Goal: Task Accomplishment & Management: Complete application form

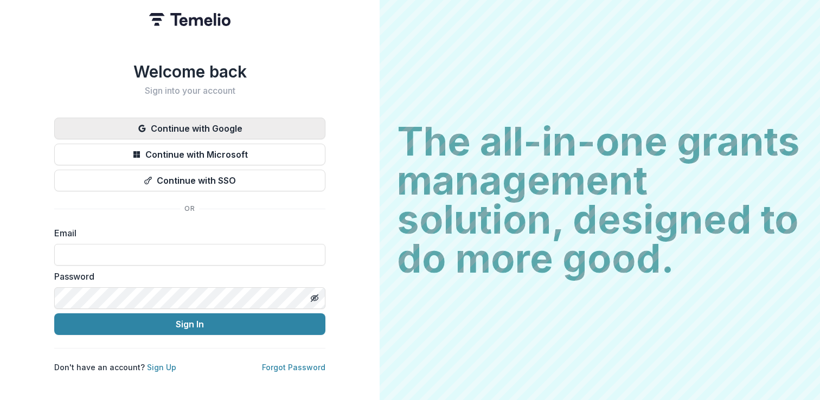
click at [252, 123] on button "Continue with Google" at bounding box center [189, 129] width 271 height 22
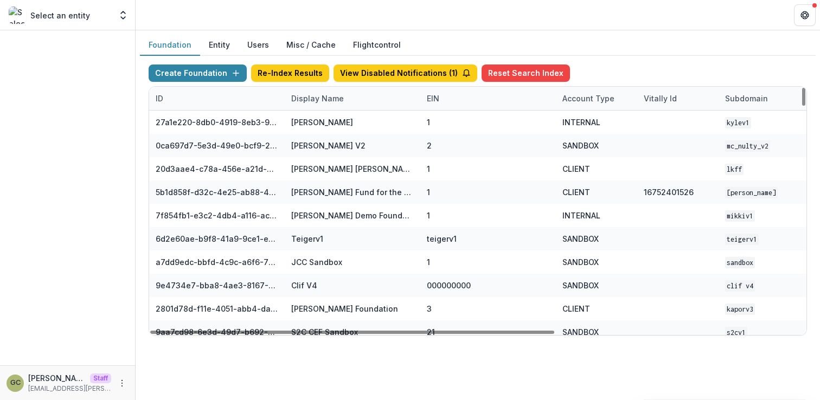
click at [323, 102] on div "Display Name" at bounding box center [318, 98] width 66 height 11
click at [326, 123] on input at bounding box center [352, 122] width 130 height 17
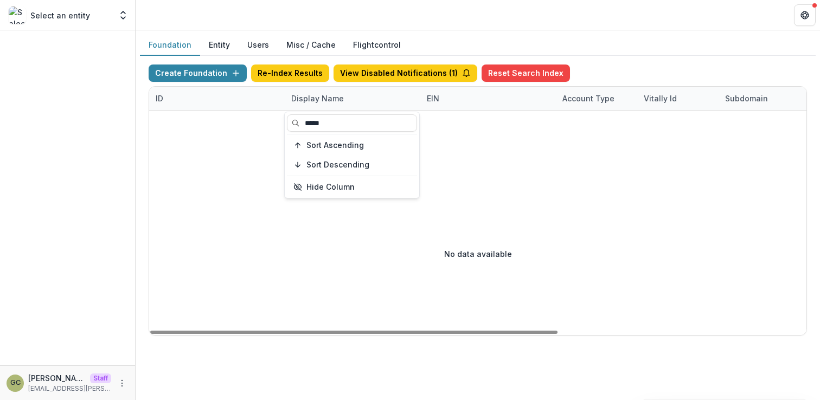
type input "*****"
click at [470, 135] on div at bounding box center [678, 142] width 1058 height 62
click at [336, 104] on div "Display Name" at bounding box center [353, 98] width 136 height 23
click at [308, 125] on input "*****" at bounding box center [352, 122] width 130 height 17
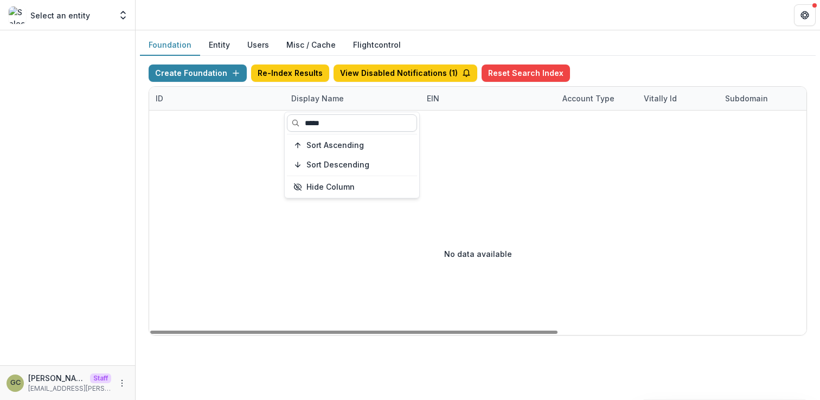
click at [308, 125] on input "*****" at bounding box center [352, 122] width 130 height 17
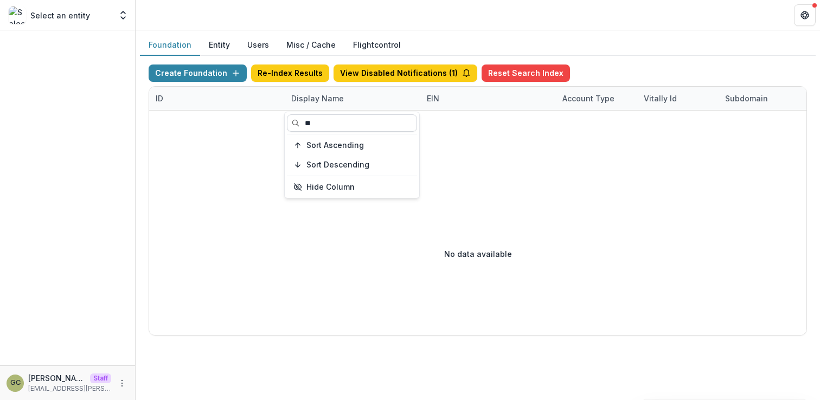
type input "*"
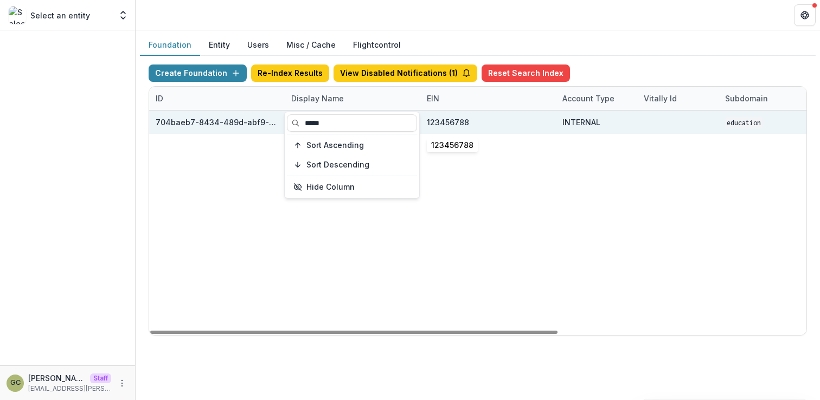
type input "*****"
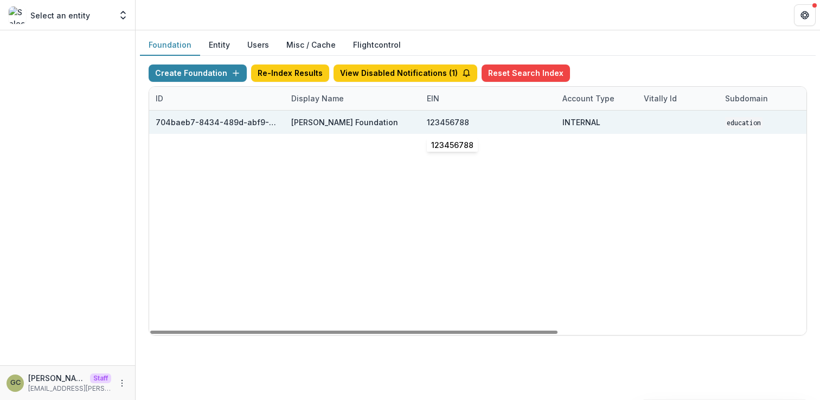
click at [529, 123] on div "123456788" at bounding box center [488, 122] width 123 height 23
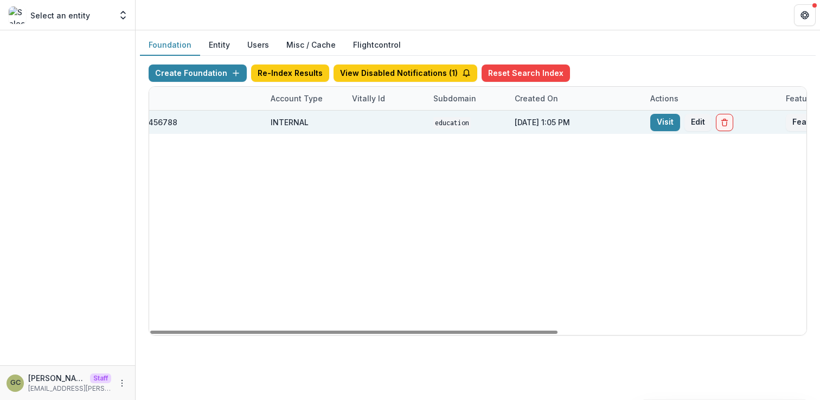
scroll to position [0, 400]
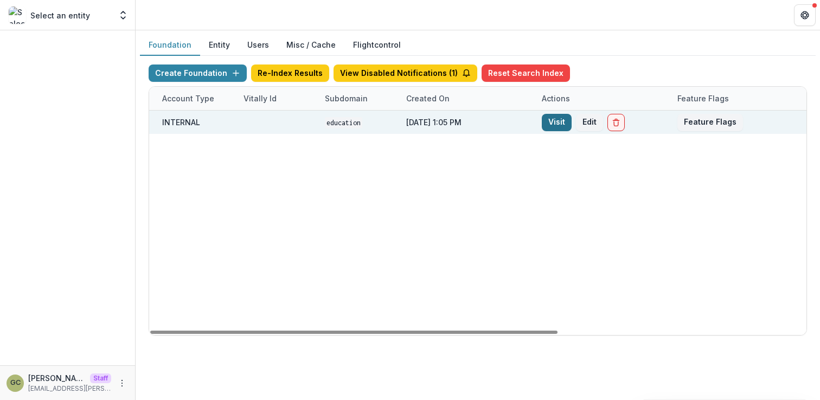
click at [560, 124] on link "Visit" at bounding box center [557, 122] width 30 height 17
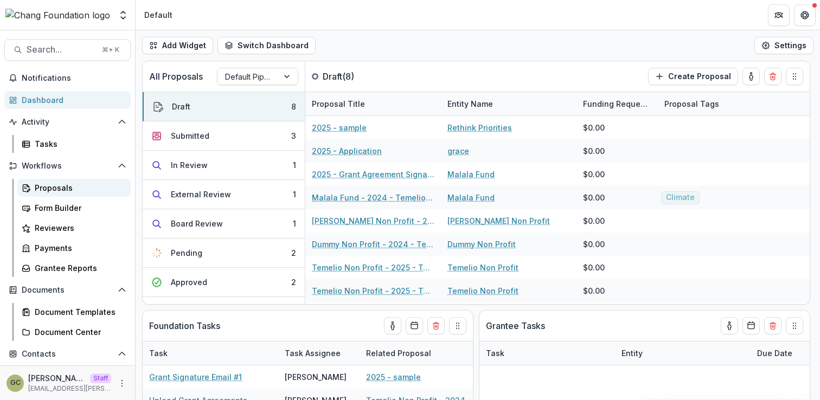
click at [58, 190] on div "Proposals" at bounding box center [78, 187] width 87 height 11
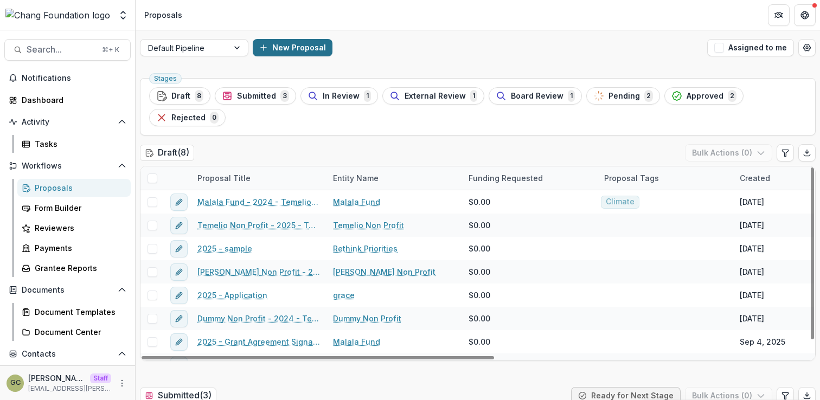
click at [287, 50] on button "New Proposal" at bounding box center [293, 47] width 80 height 17
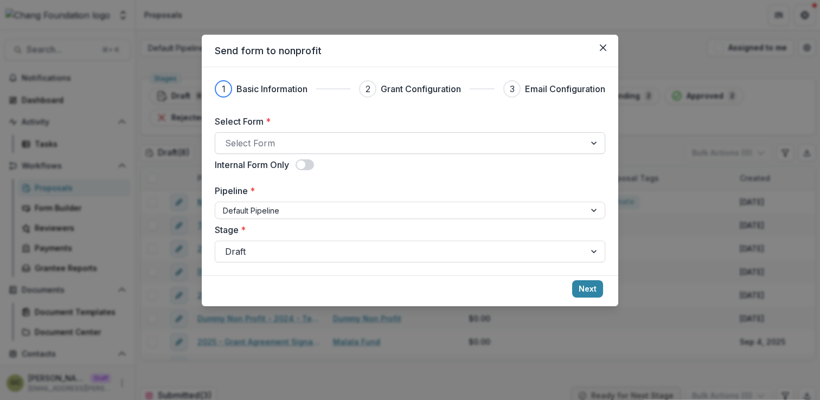
click at [308, 147] on div at bounding box center [400, 143] width 351 height 15
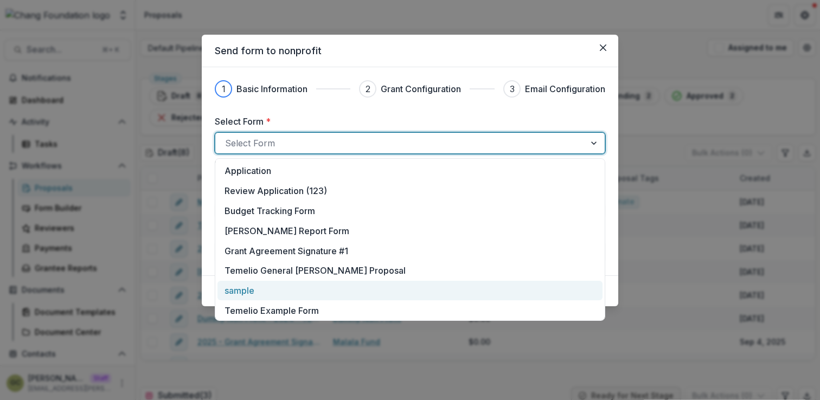
click at [281, 286] on div "sample" at bounding box center [410, 290] width 371 height 13
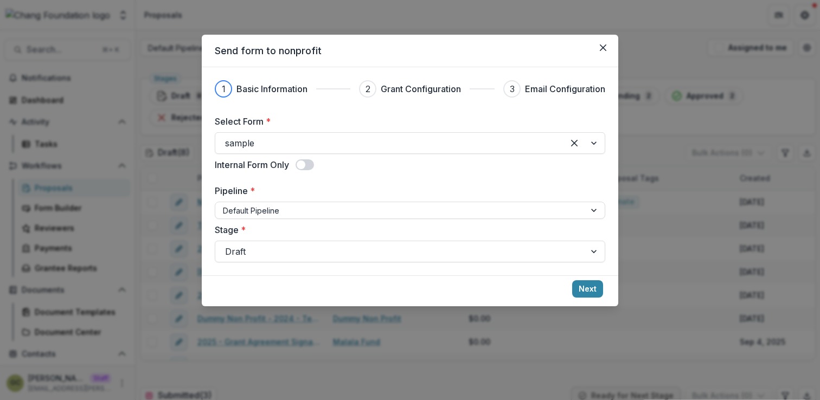
click at [376, 196] on label "Pipeline *" at bounding box center [407, 190] width 384 height 13
click at [225, 205] on input "Pipeline *" at bounding box center [224, 210] width 2 height 11
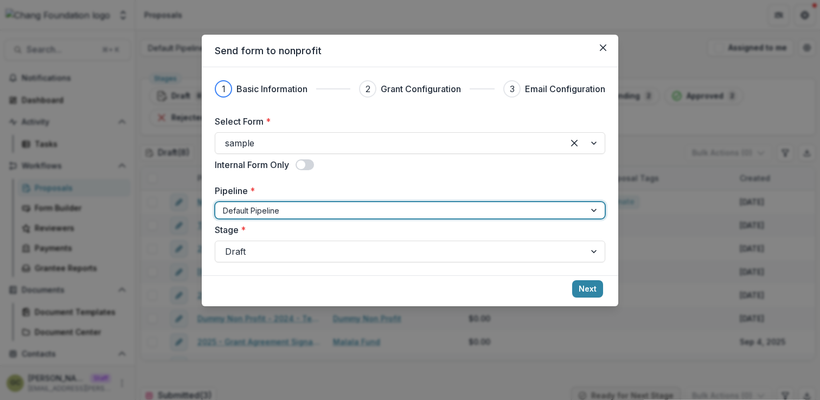
click at [308, 166] on span at bounding box center [305, 165] width 18 height 11
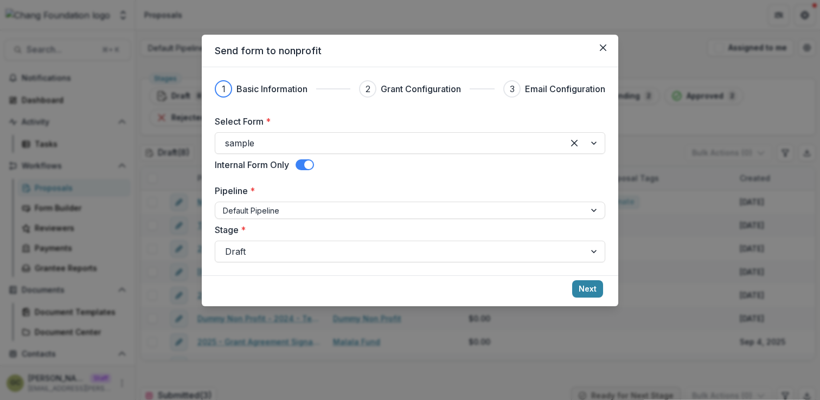
click at [308, 166] on span at bounding box center [308, 165] width 9 height 9
click at [587, 294] on button "Next" at bounding box center [587, 289] width 31 height 17
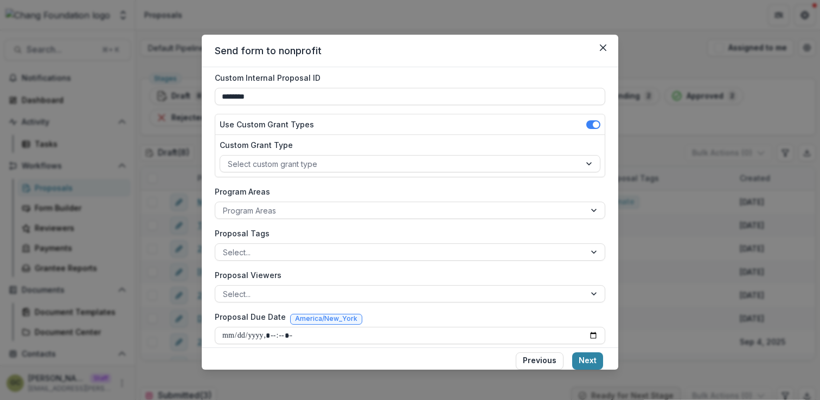
scroll to position [94, 0]
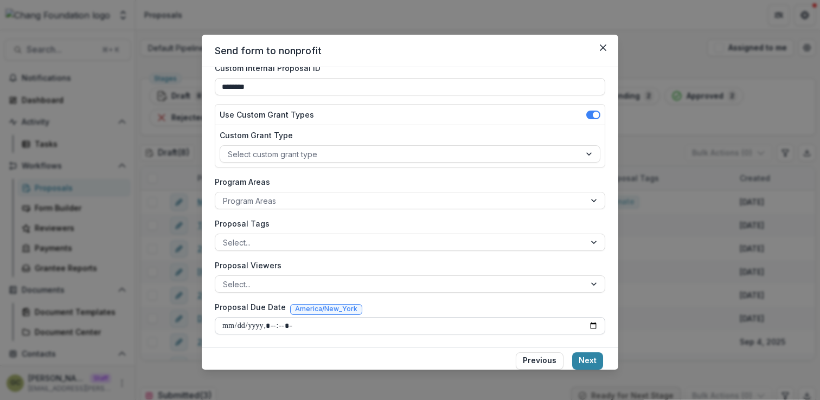
click at [589, 327] on input "Proposal Due Date" at bounding box center [410, 325] width 391 height 17
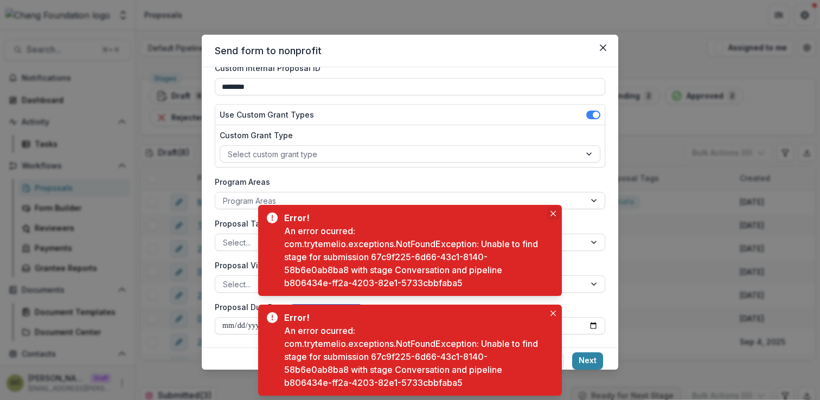
type input "**********"
click at [553, 211] on icon "Close" at bounding box center [553, 213] width 5 height 5
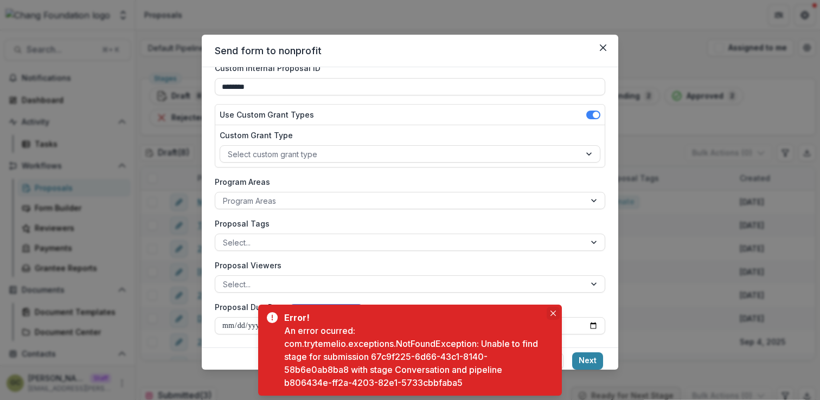
click at [552, 313] on icon "Close" at bounding box center [553, 313] width 5 height 5
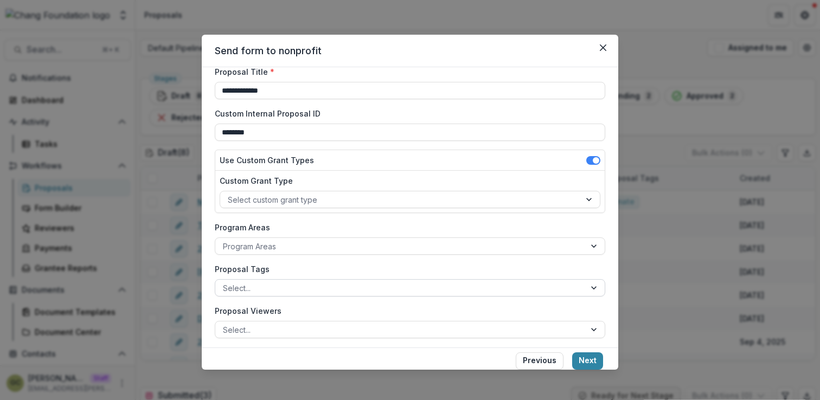
scroll to position [0, 0]
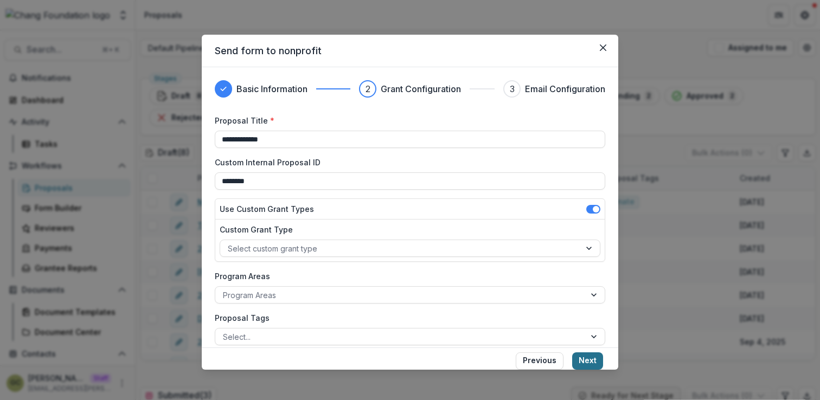
click at [591, 358] on button "Next" at bounding box center [587, 361] width 31 height 17
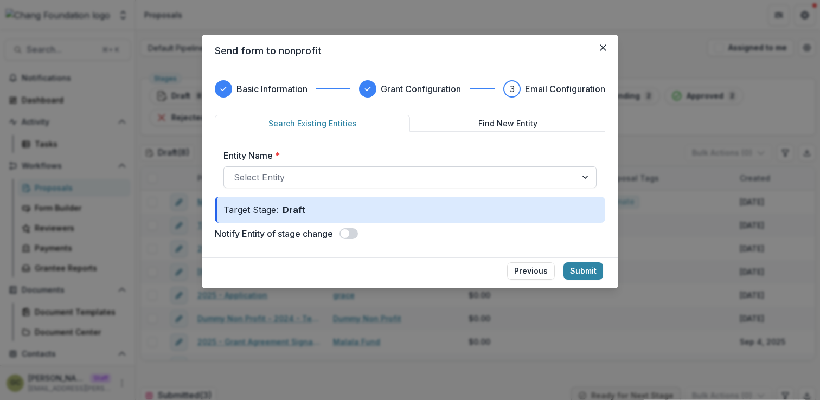
click at [393, 177] on div at bounding box center [400, 177] width 333 height 15
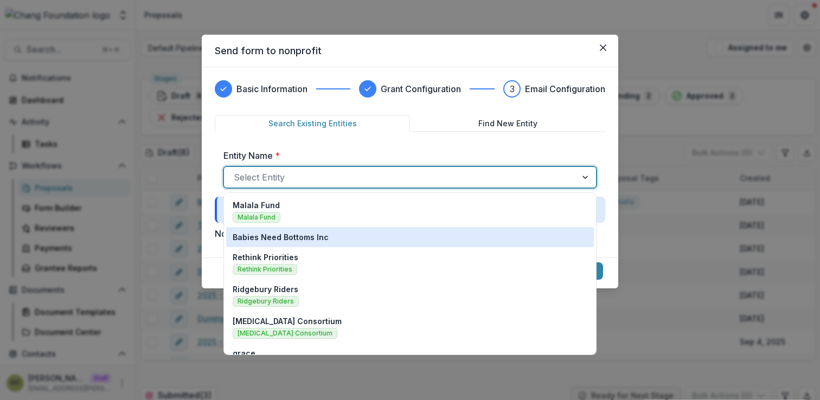
click at [343, 236] on div "Babies Need Bottoms Inc" at bounding box center [410, 237] width 355 height 11
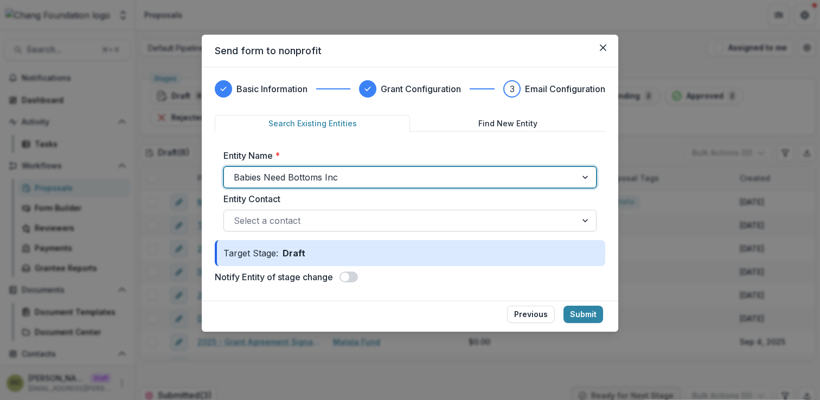
click at [484, 222] on div at bounding box center [400, 220] width 333 height 15
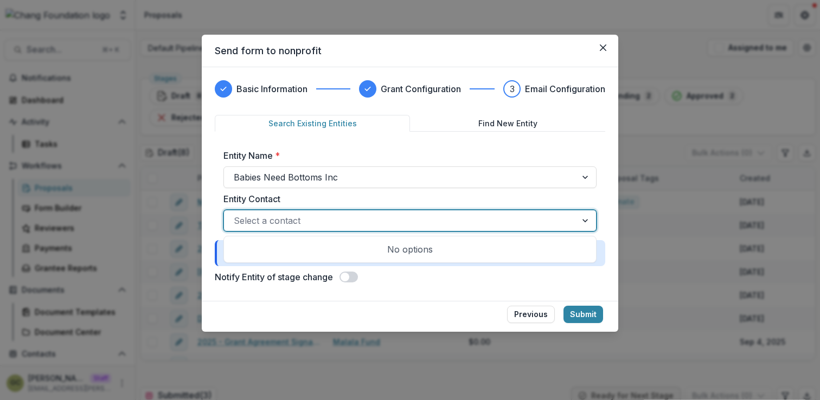
click at [509, 206] on div "Entity Contact Use Up and Down to choose options, press Enter to select the cur…" at bounding box center [410, 212] width 373 height 39
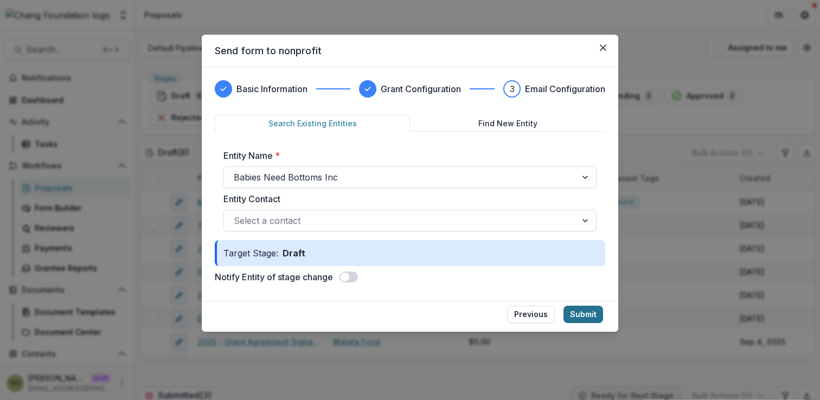
click at [577, 312] on button "Submit" at bounding box center [584, 314] width 40 height 17
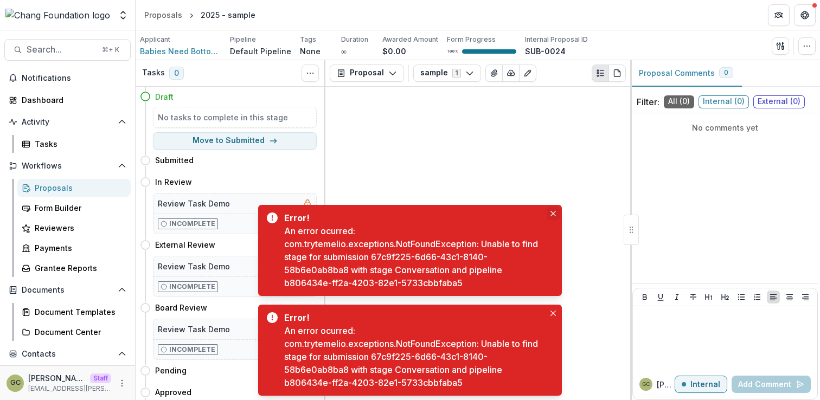
click at [553, 213] on icon "Close" at bounding box center [553, 213] width 5 height 5
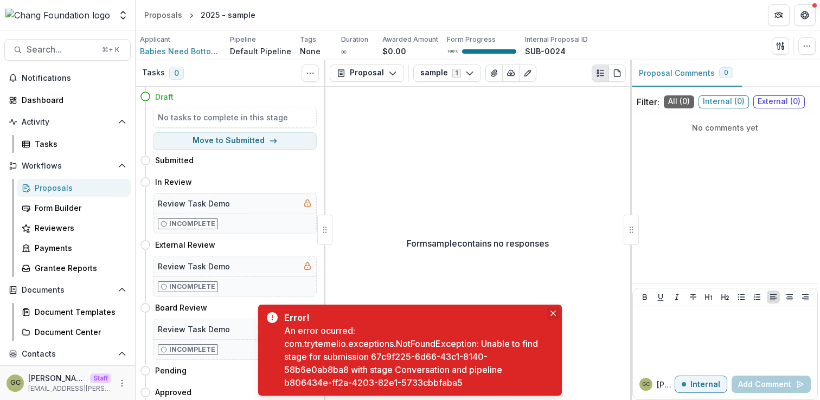
click at [553, 311] on icon "Close" at bounding box center [553, 313] width 5 height 5
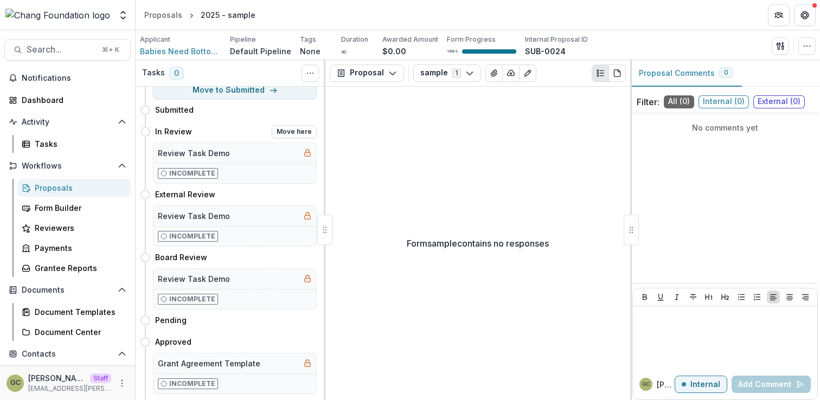
scroll to position [55, 0]
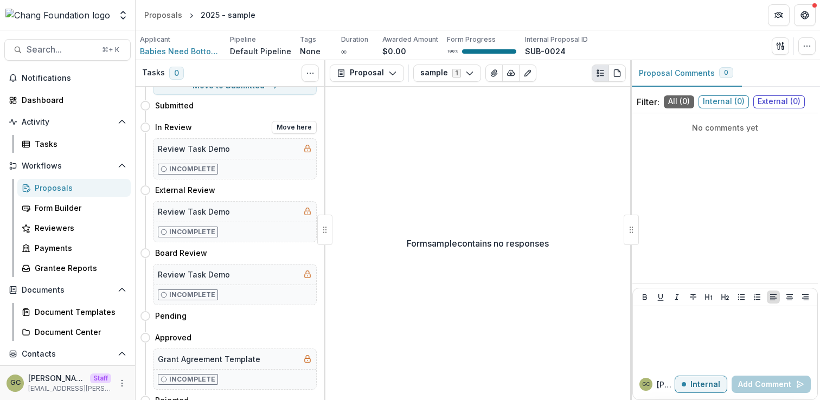
click at [259, 158] on div "Review Task Demo" at bounding box center [235, 149] width 163 height 20
click at [285, 132] on button "Move here" at bounding box center [294, 127] width 45 height 13
select select "*********"
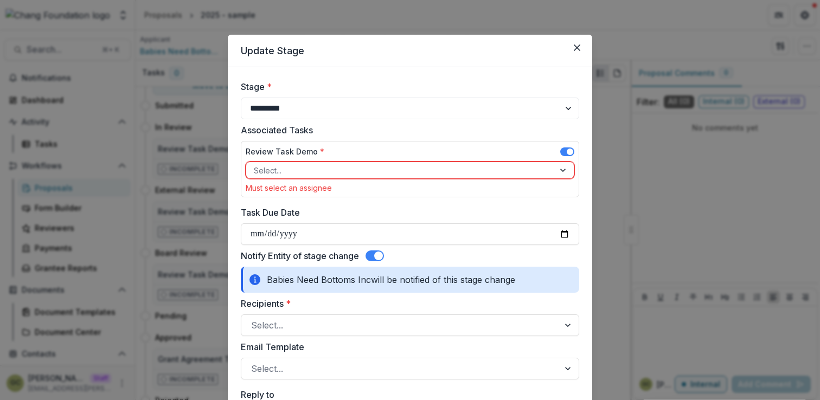
click at [346, 174] on div at bounding box center [400, 171] width 293 height 14
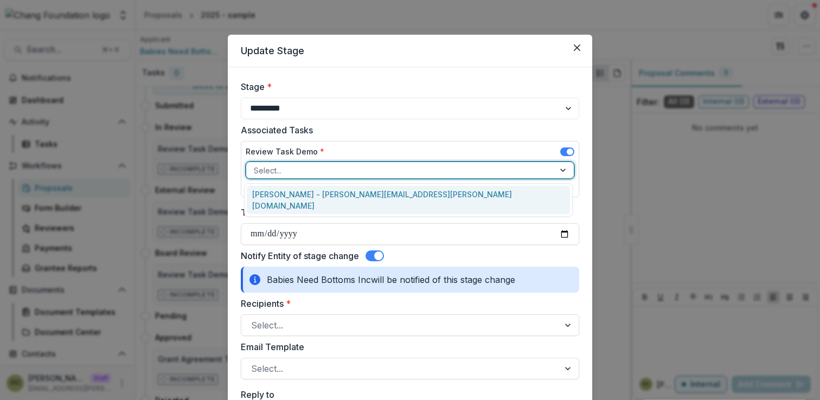
click at [336, 198] on div "[PERSON_NAME] - [PERSON_NAME][EMAIL_ADDRESS][PERSON_NAME][DOMAIN_NAME]" at bounding box center [408, 200] width 323 height 28
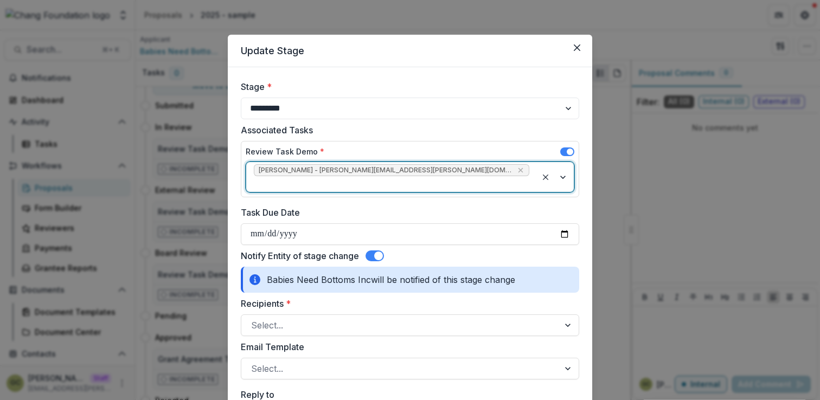
scroll to position [40, 0]
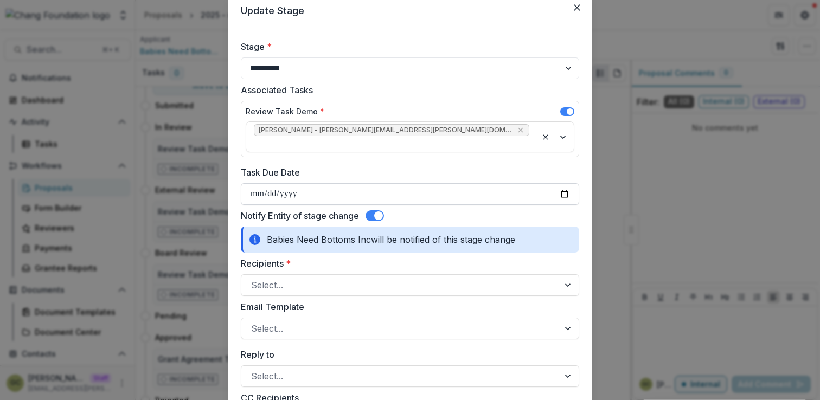
click at [302, 183] on input "Task Due Date" at bounding box center [410, 194] width 339 height 22
click at [257, 183] on input "Task Due Date" at bounding box center [410, 194] width 339 height 22
click at [578, 11] on button "Close" at bounding box center [577, 7] width 17 height 17
